Goal: Information Seeking & Learning: Learn about a topic

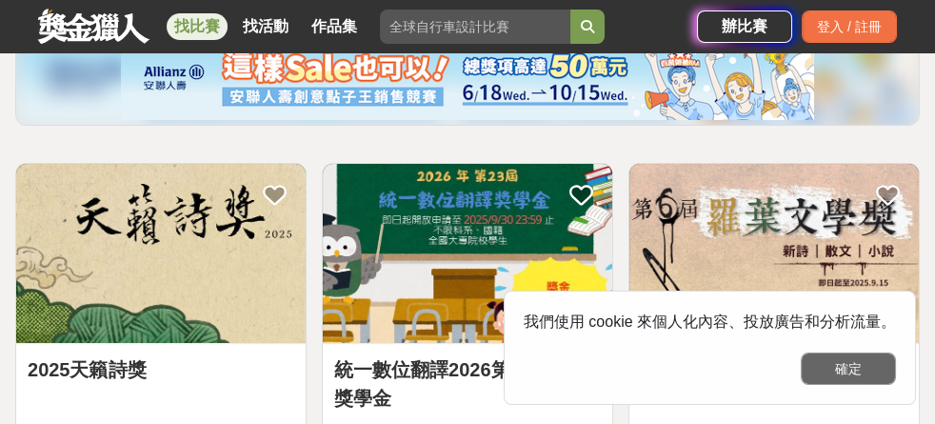
click at [863, 362] on button "確定" at bounding box center [848, 368] width 95 height 32
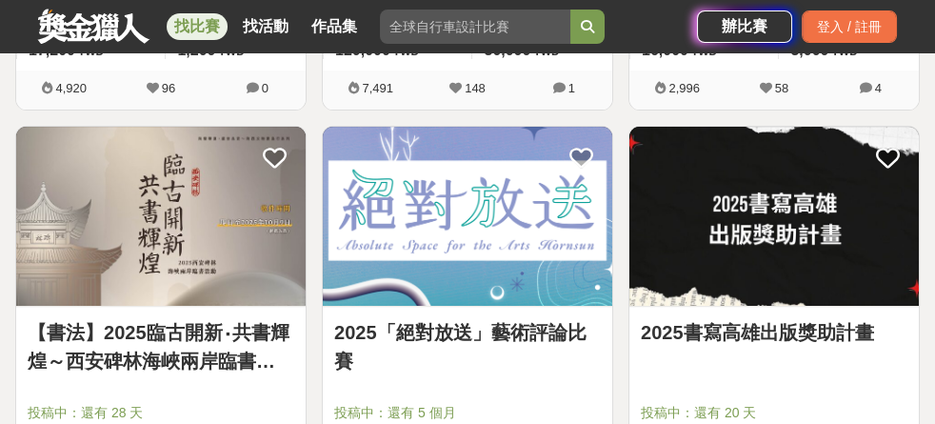
scroll to position [1143, 0]
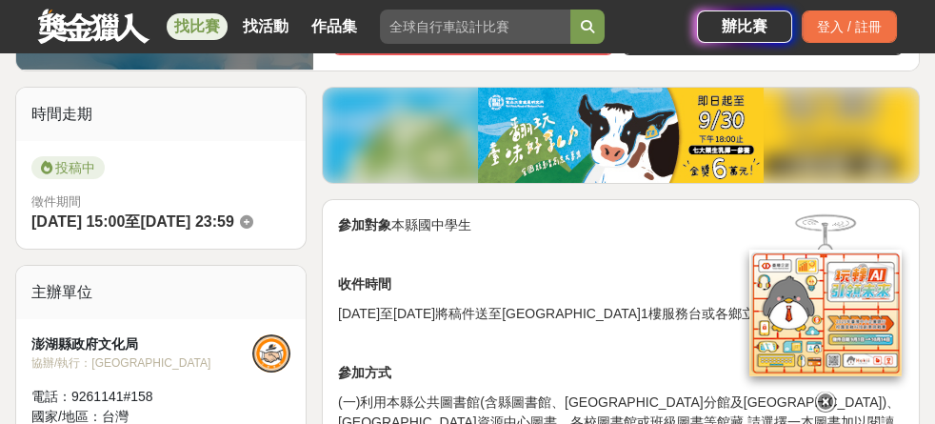
scroll to position [507, 0]
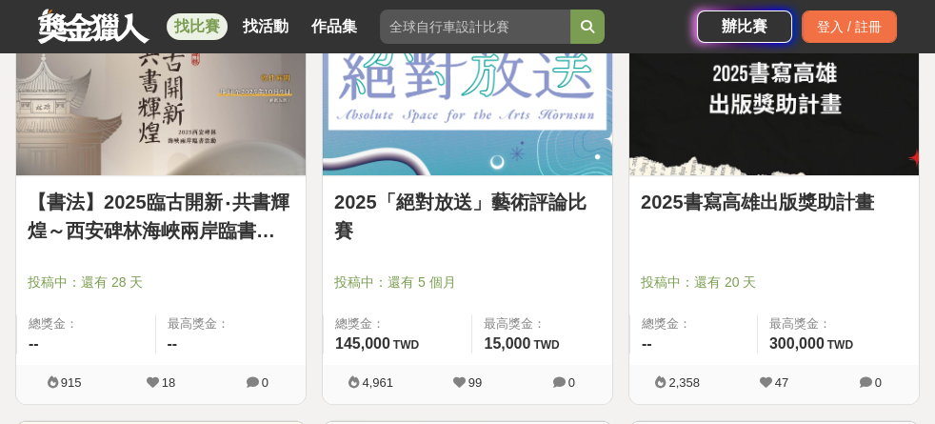
scroll to position [1396, 0]
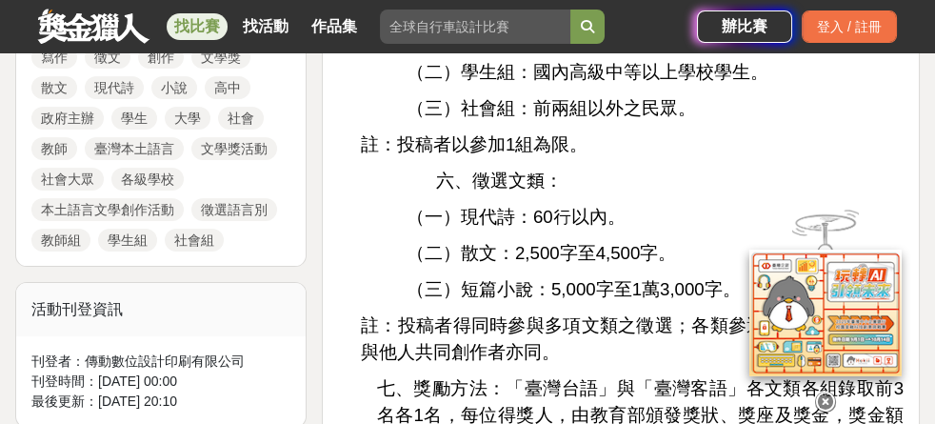
scroll to position [1269, 0]
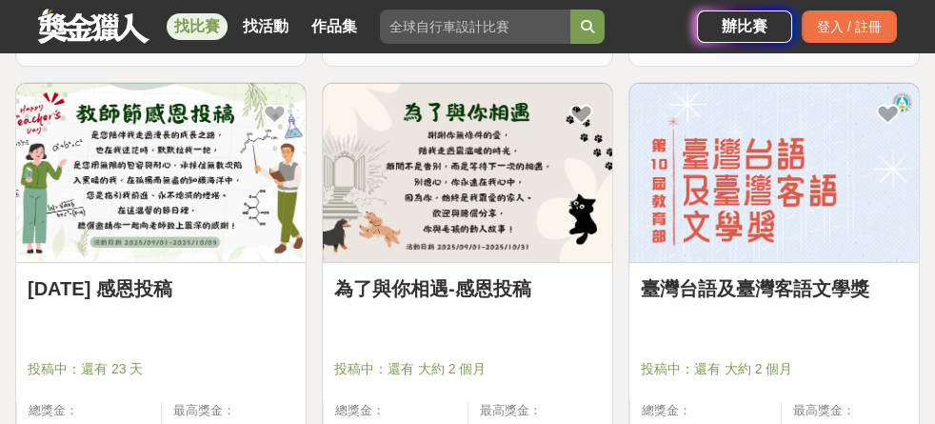
scroll to position [2158, 0]
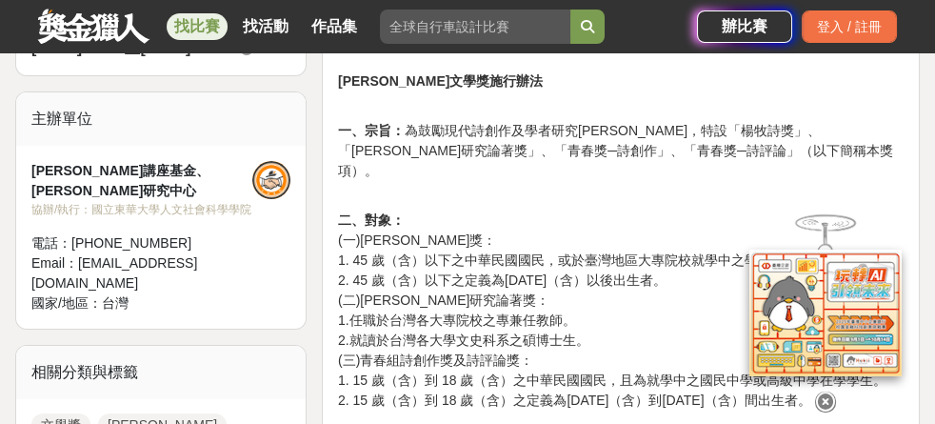
scroll to position [634, 0]
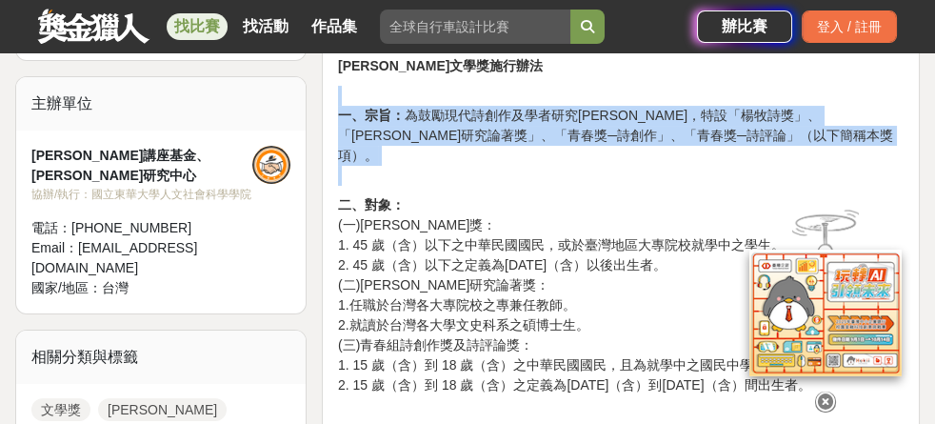
drag, startPoint x: 400, startPoint y: 91, endPoint x: 689, endPoint y: 135, distance: 292.8
click at [688, 135] on p "一、宗旨： 為鼓勵現代詩創作及學者研究[PERSON_NAME]，特設「楊牧詩獎」、「[PERSON_NAME]研究論著獎」、「青春獎─詩創作」、「青春獎─詩…" at bounding box center [621, 136] width 566 height 100
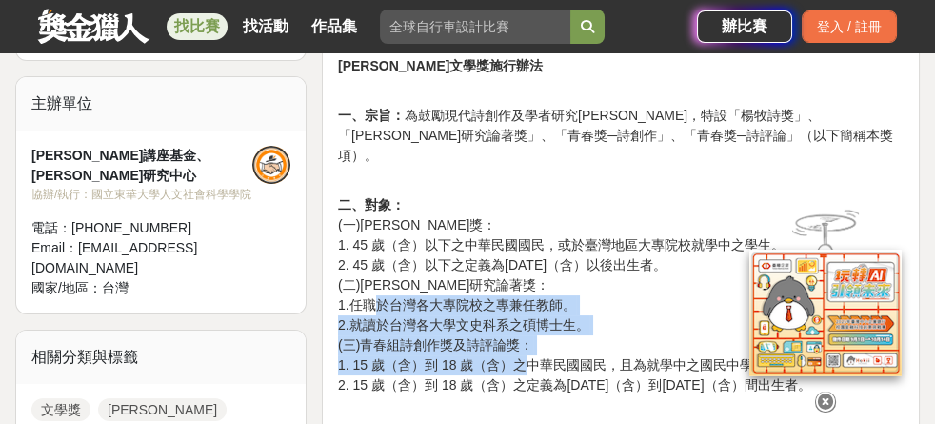
drag, startPoint x: 376, startPoint y: 266, endPoint x: 528, endPoint y: 331, distance: 165.9
click at [527, 328] on p "二、對象： (一)[PERSON_NAME]獎： 1. 45 歲（含）以下之中華民國國民，或於臺灣地區大專院校就學中之學生。 2. 45 歲（含）以下之定義為…" at bounding box center [621, 305] width 566 height 220
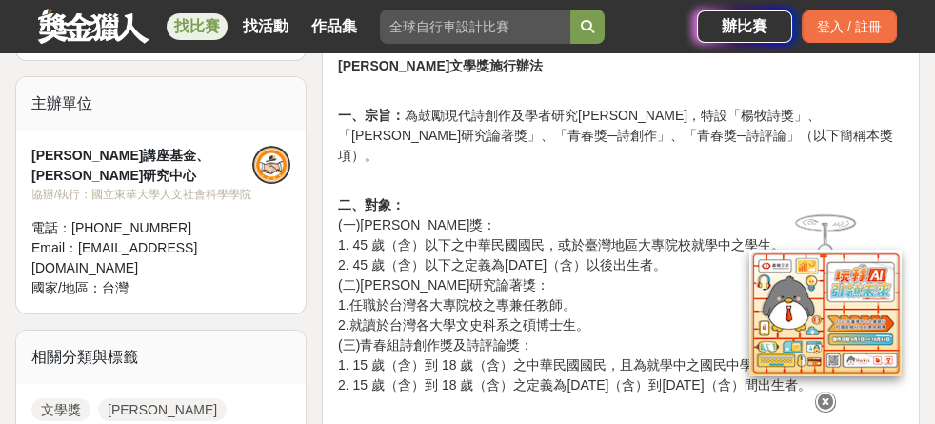
click at [545, 342] on p "二、對象： (一)[PERSON_NAME]獎： 1. 45 歲（含）以下之中華民國國民，或於臺灣地區大專院校就學中之學生。 2. 45 歲（含）以下之定義為…" at bounding box center [621, 305] width 566 height 220
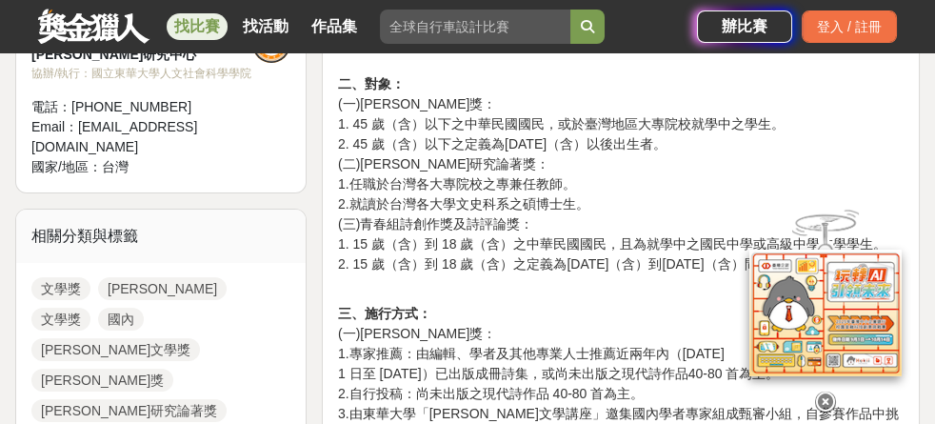
scroll to position [762, 0]
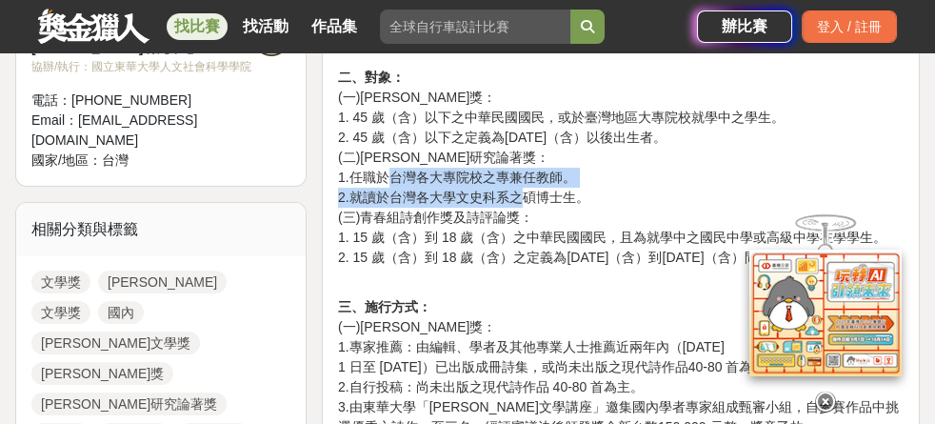
drag, startPoint x: 383, startPoint y: 146, endPoint x: 523, endPoint y: 161, distance: 140.8
click at [522, 160] on p "二、對象： (一)[PERSON_NAME]獎： 1. 45 歲（含）以下之中華民國國民，或於臺灣地區大專院校就學中之學生。 2. 45 歲（含）以下之定義為…" at bounding box center [621, 178] width 566 height 220
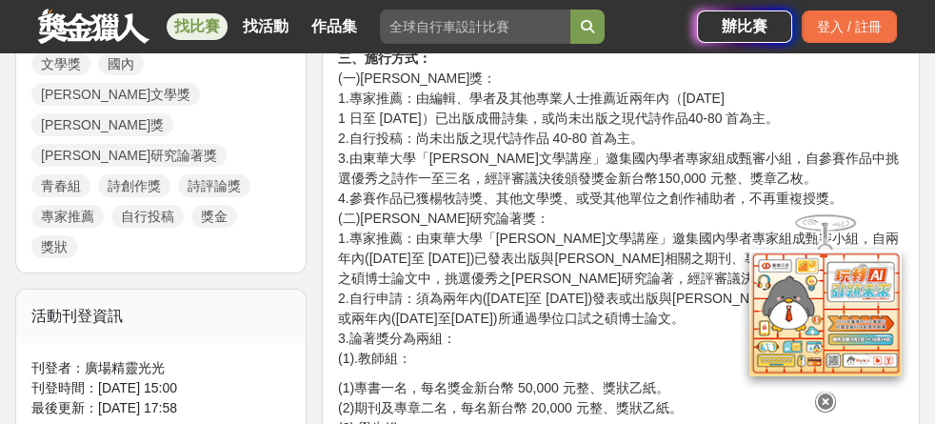
scroll to position [1015, 0]
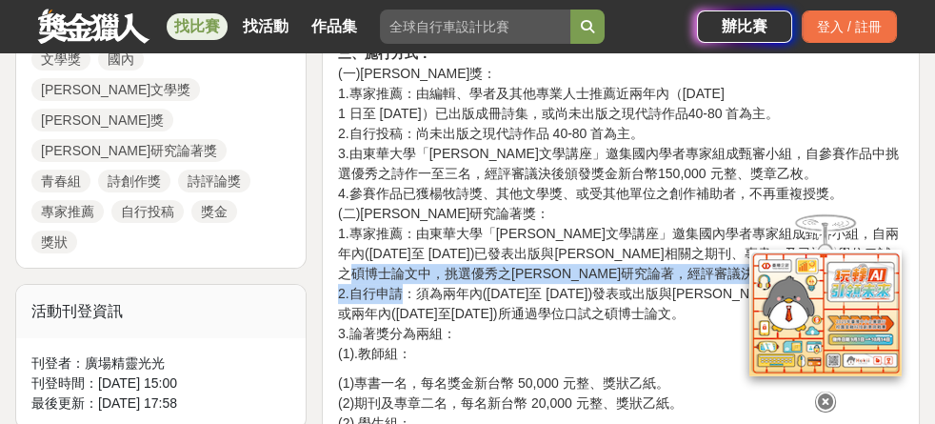
drag, startPoint x: 368, startPoint y: 239, endPoint x: 422, endPoint y: 294, distance: 77.4
click at [413, 283] on p "三、施行方式： (一)[PERSON_NAME]獎： 1.專家推薦：由編輯、學者及其他專業人士推薦近兩年內（[DATE]至 [DATE]）已出版成冊詩集，或尚…" at bounding box center [621, 204] width 566 height 320
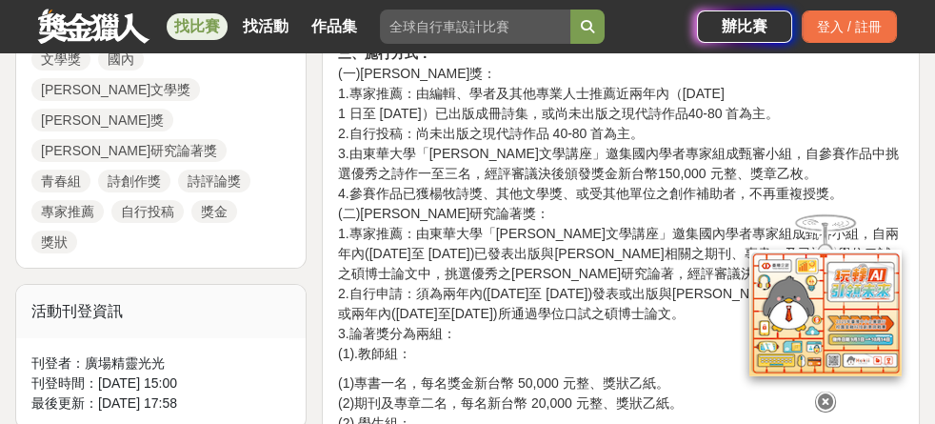
click at [426, 298] on p "三、施行方式： (一)[PERSON_NAME]獎： 1.專家推薦：由編輯、學者及其他專業人士推薦近兩年內（[DATE]至 [DATE]）已出版成冊詩集，或尚…" at bounding box center [621, 204] width 566 height 320
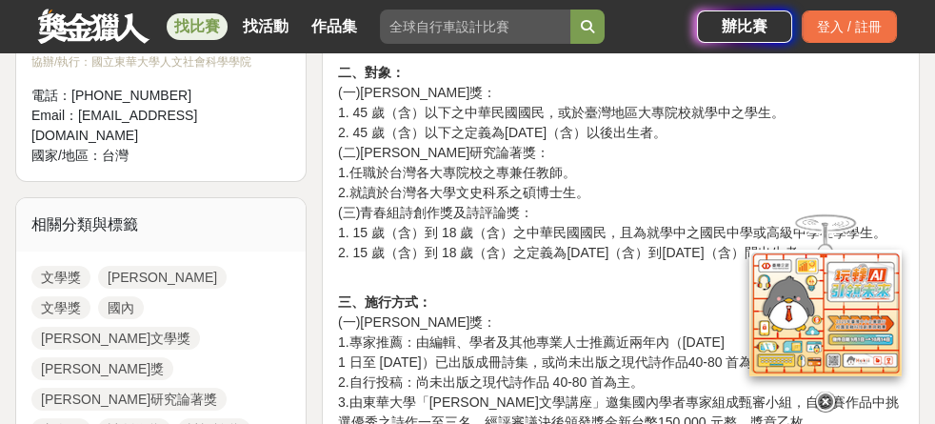
scroll to position [762, 0]
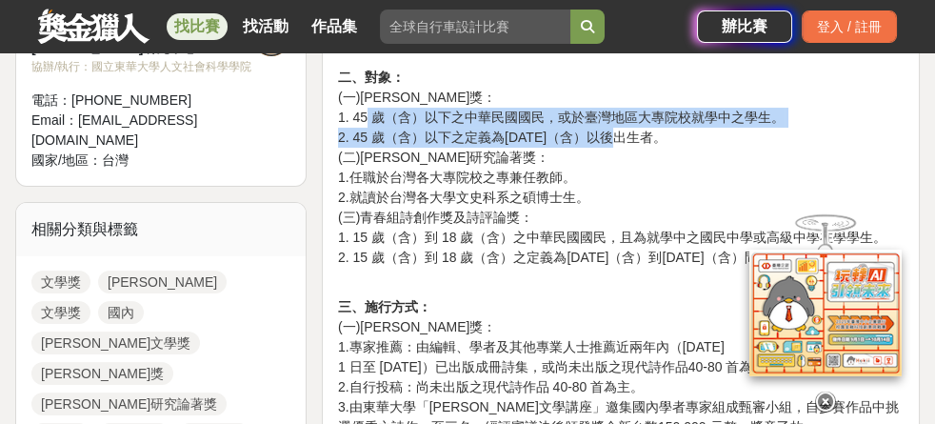
drag, startPoint x: 365, startPoint y: 88, endPoint x: 627, endPoint y: 104, distance: 263.3
click at [609, 101] on p "二、對象： (一)[PERSON_NAME]獎： 1. 45 歲（含）以下之中華民國國民，或於臺灣地區大專院校就學中之學生。 2. 45 歲（含）以下之定義為…" at bounding box center [621, 178] width 566 height 220
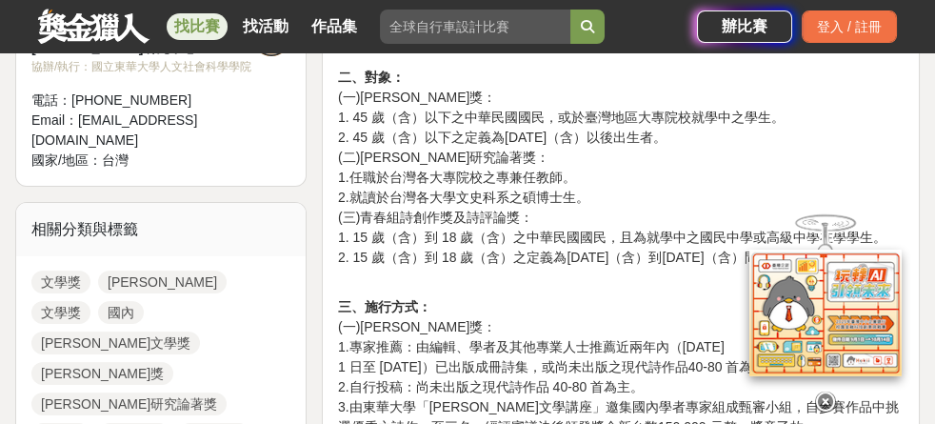
click at [636, 103] on p "二、對象： (一)[PERSON_NAME]獎： 1. 45 歲（含）以下之中華民國國民，或於臺灣地區大專院校就學中之學生。 2. 45 歲（含）以下之定義為…" at bounding box center [621, 178] width 566 height 220
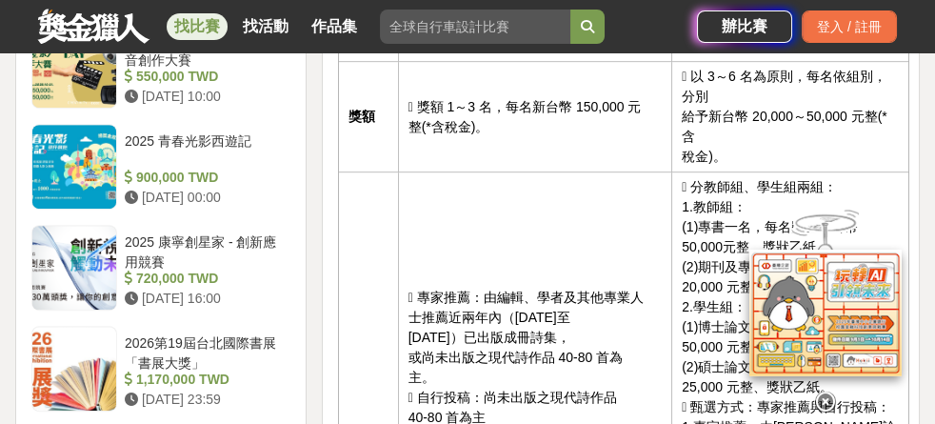
scroll to position [2158, 0]
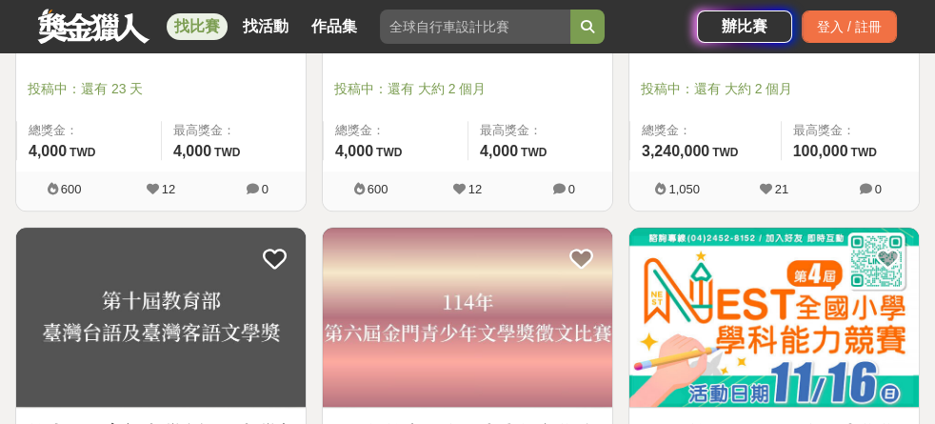
scroll to position [2285, 0]
